Goal: Navigation & Orientation: Understand site structure

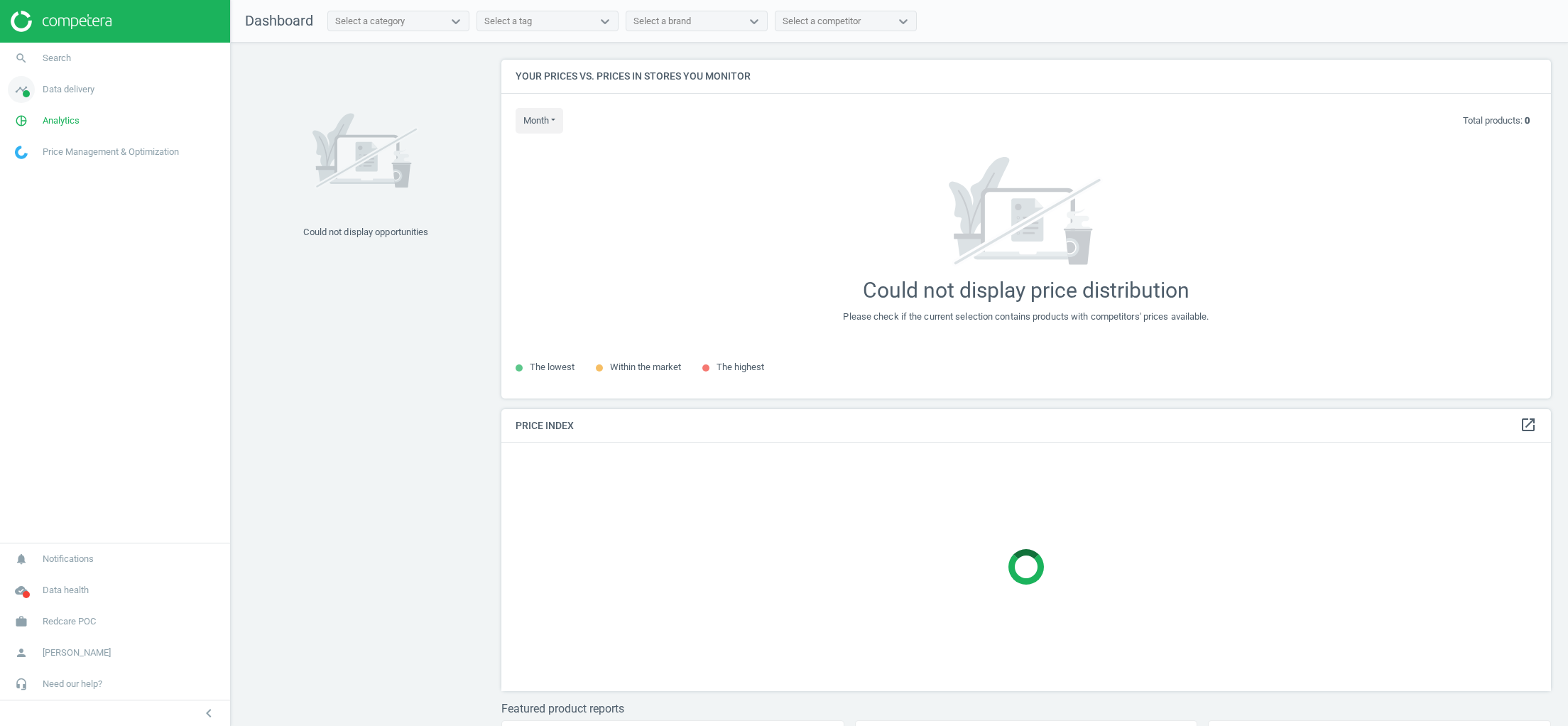
scroll to position [356, 1050]
click at [64, 93] on span "Data delivery" at bounding box center [68, 89] width 52 height 13
click at [28, 206] on span "Stores" at bounding box center [28, 205] width 24 height 11
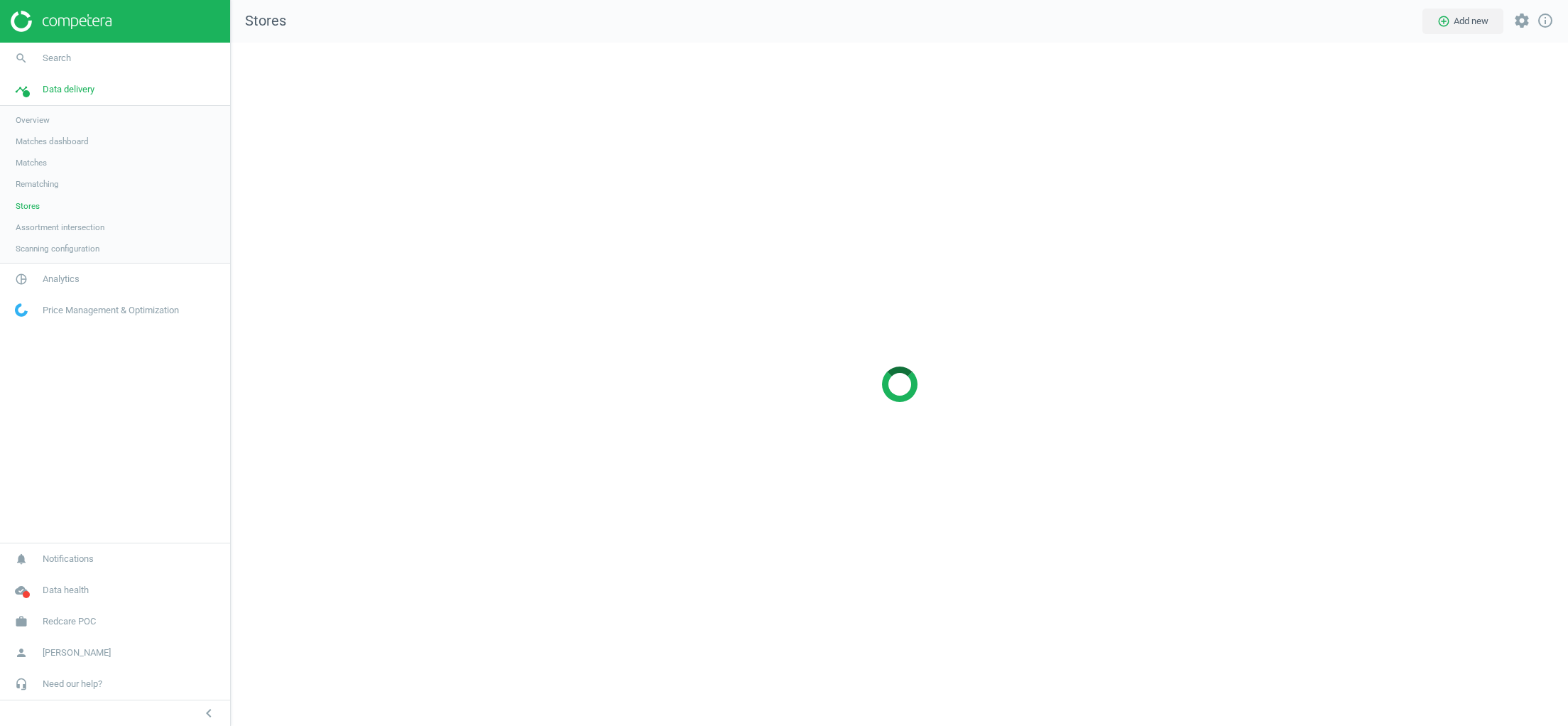
scroll to position [701, 1355]
click at [33, 159] on span "Matches" at bounding box center [31, 163] width 31 height 11
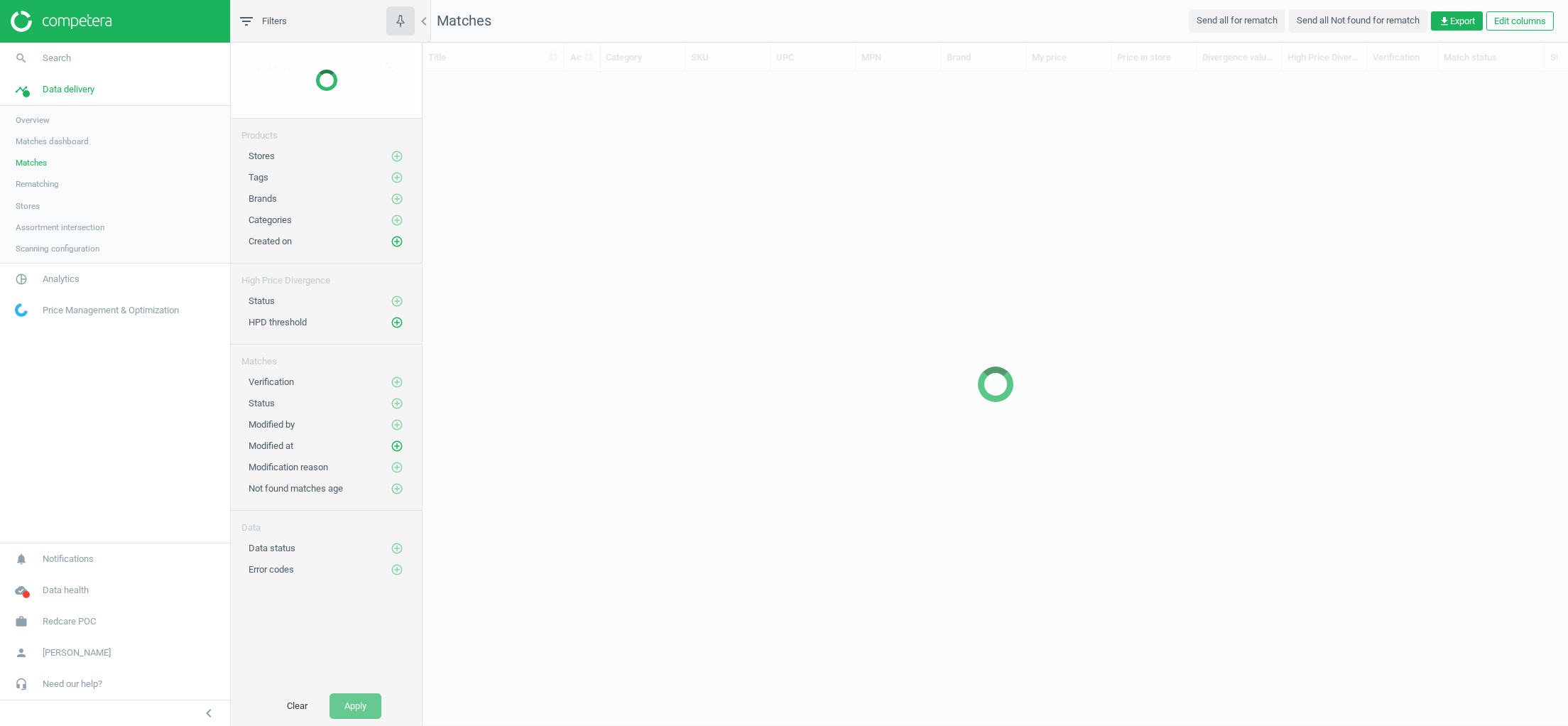
scroll to position [592, 1128]
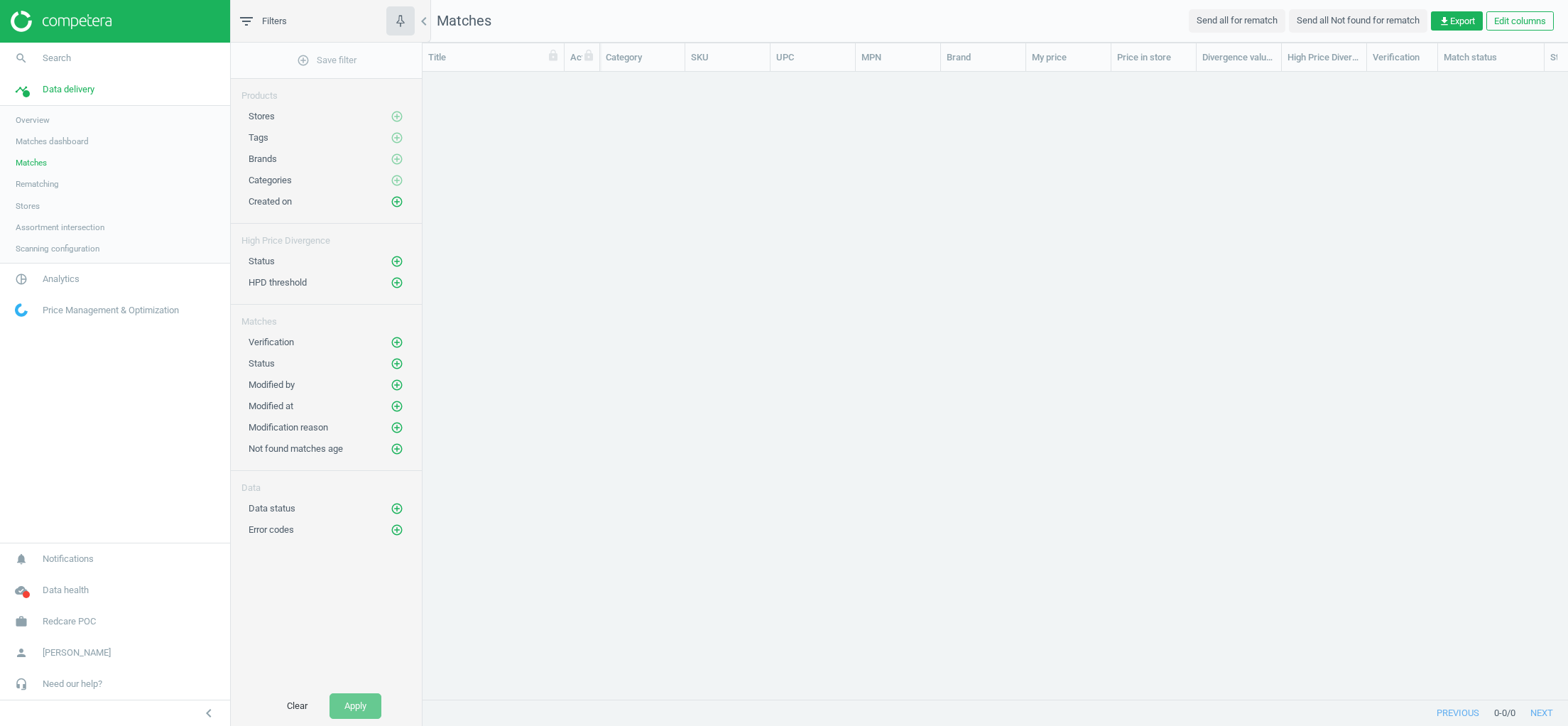
click at [18, 200] on link "Stores" at bounding box center [115, 206] width 230 height 21
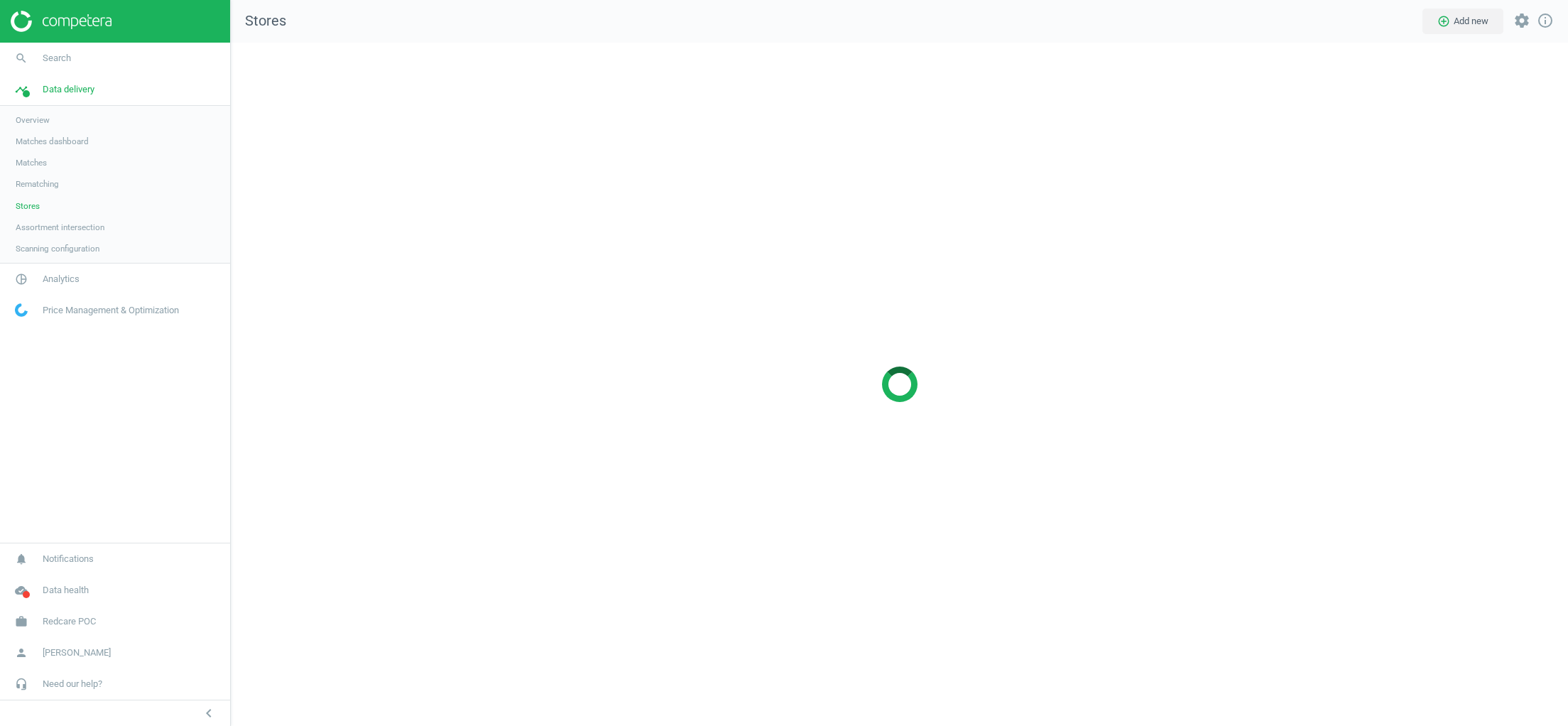
scroll to position [701, 1355]
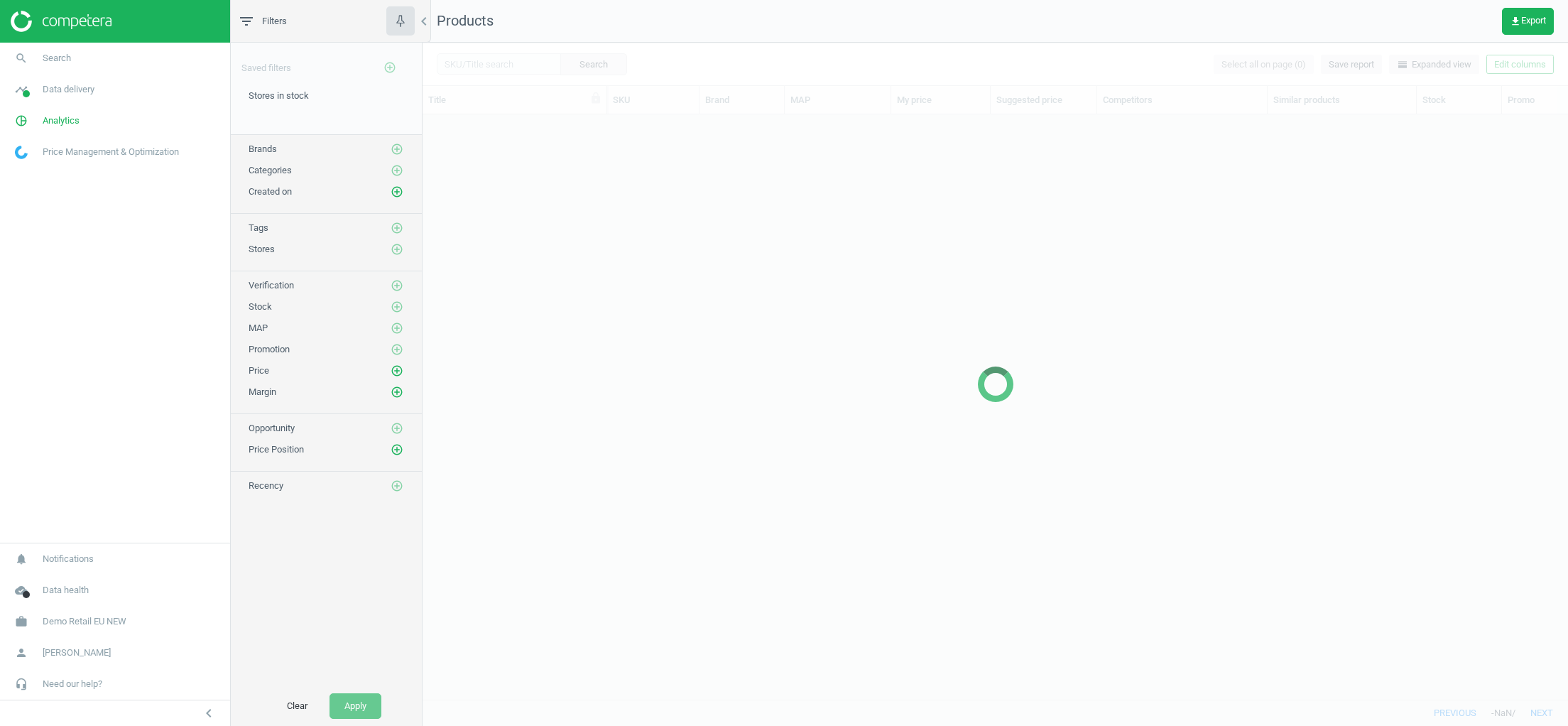
scroll to position [549, 1128]
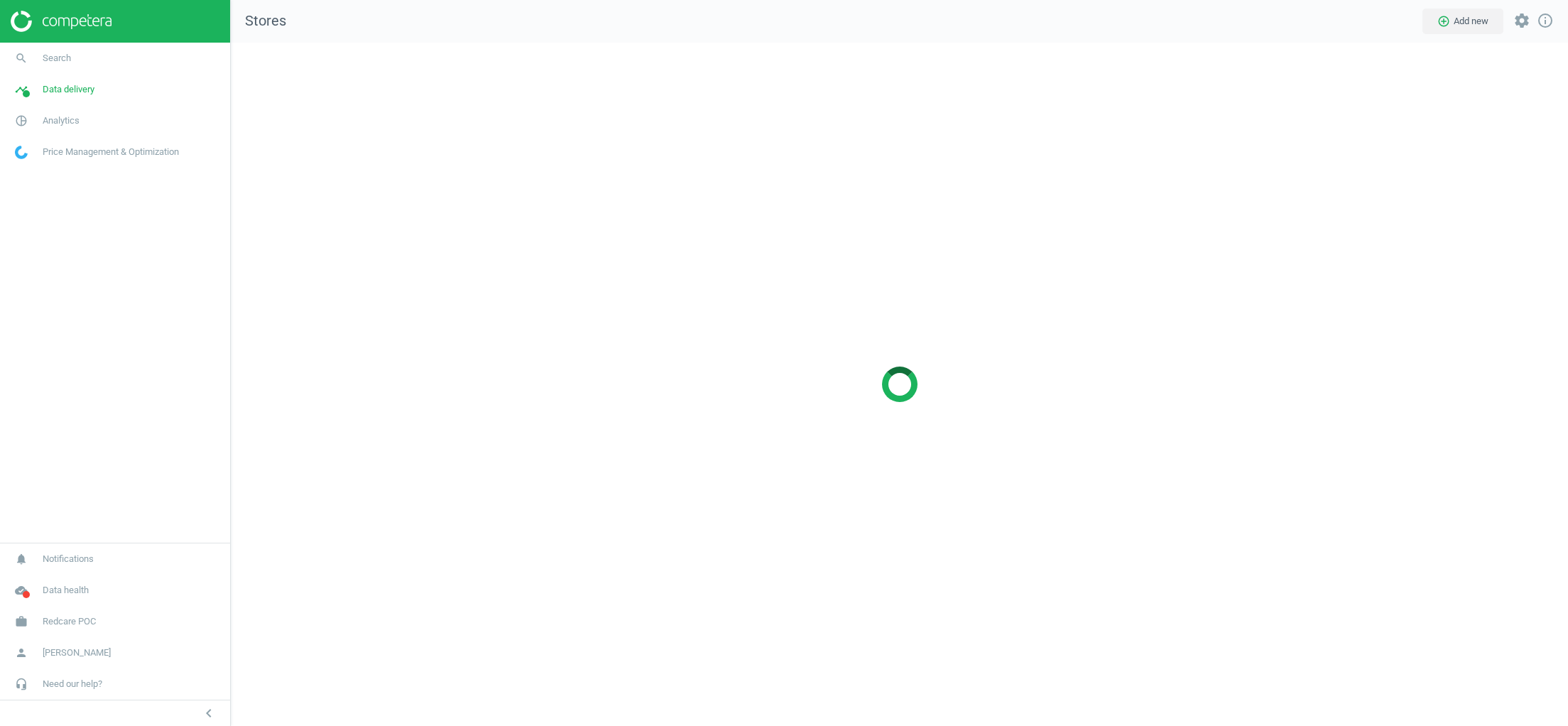
scroll to position [701, 1355]
click at [58, 118] on span "Analytics" at bounding box center [61, 121] width 37 height 13
click at [25, 173] on span "Products" at bounding box center [32, 172] width 34 height 11
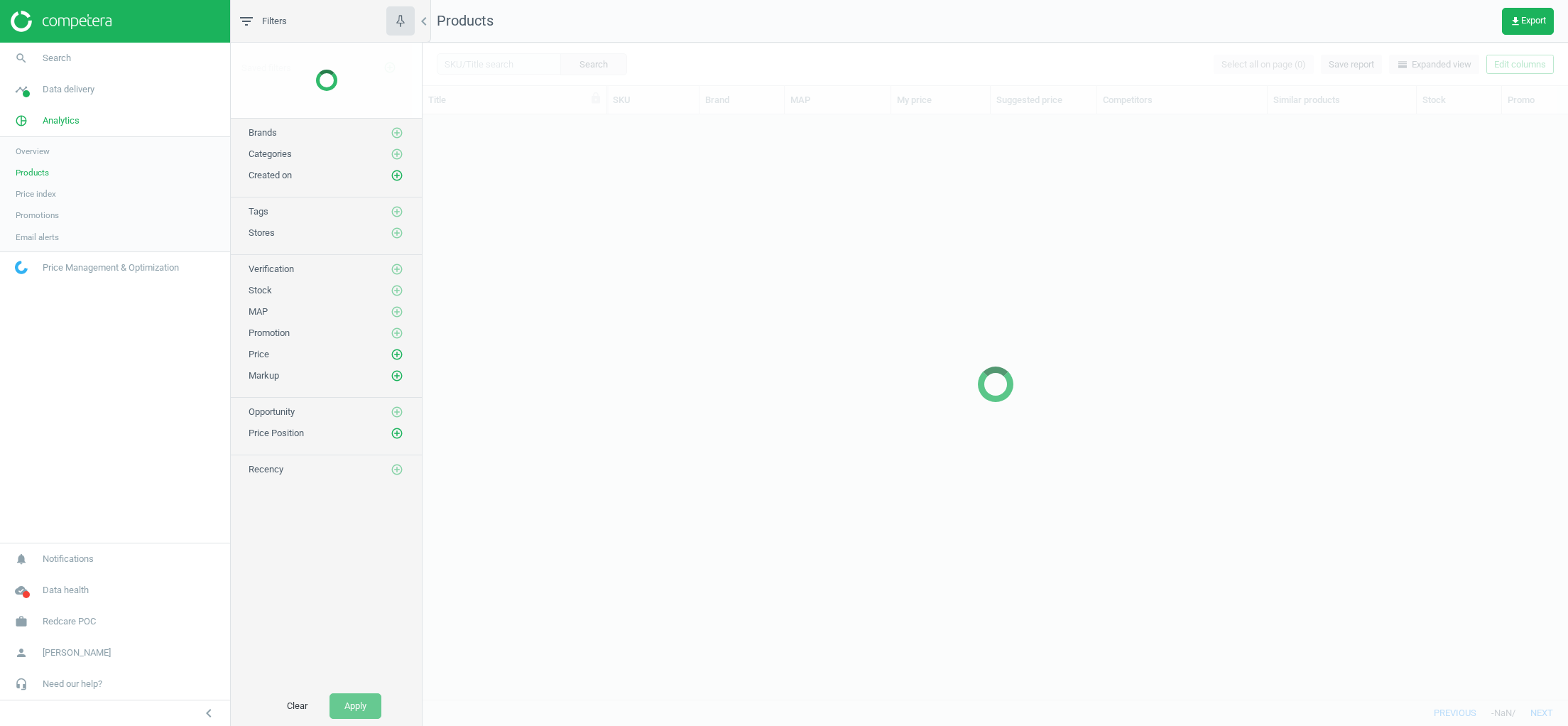
scroll to position [549, 1128]
